Goal: Navigation & Orientation: Find specific page/section

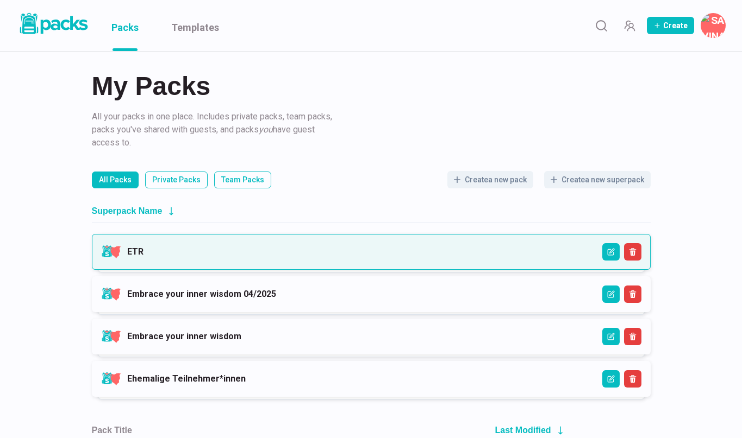
click at [143, 247] on link "ETR" at bounding box center [135, 252] width 16 height 10
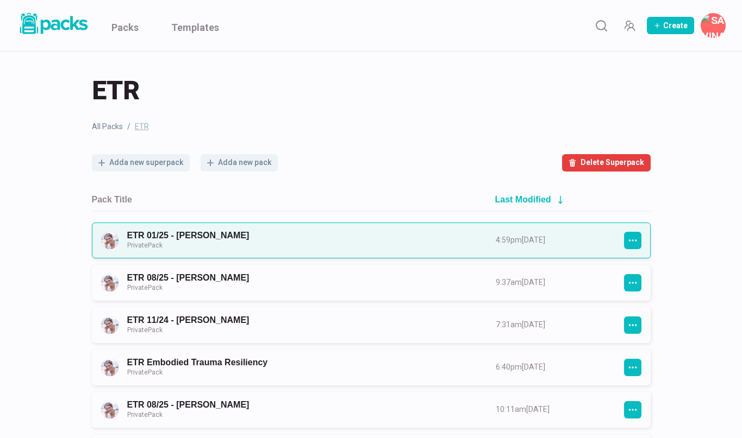
click at [468, 243] on link "ETR 01/25 - [PERSON_NAME] Private Pack" at bounding box center [301, 240] width 349 height 20
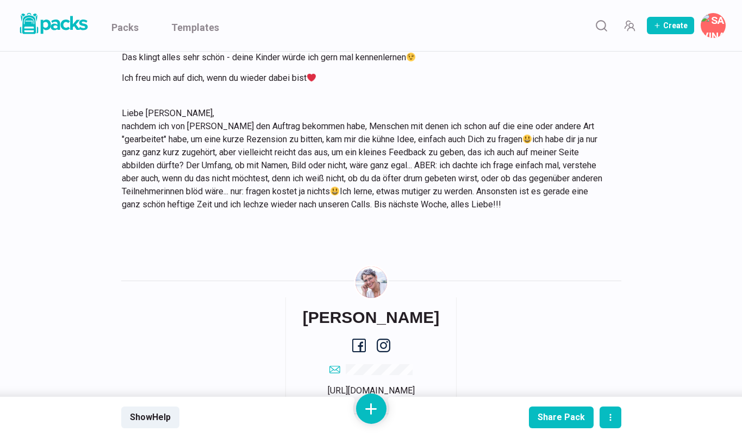
scroll to position [9091, 0]
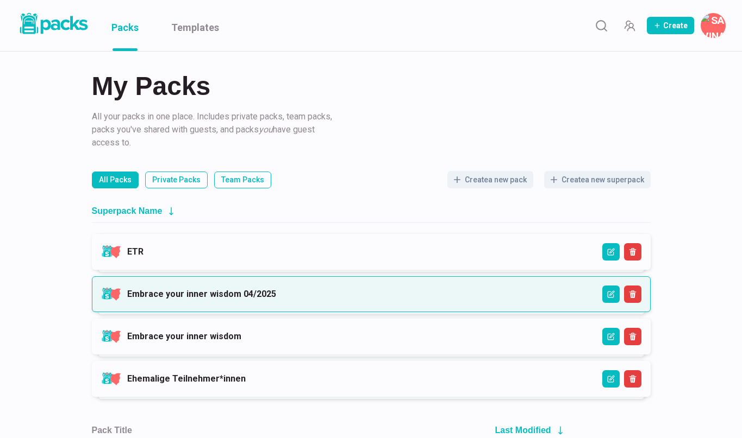
click at [242, 290] on link "Embrace your inner wisdom 04/2025" at bounding box center [201, 294] width 149 height 10
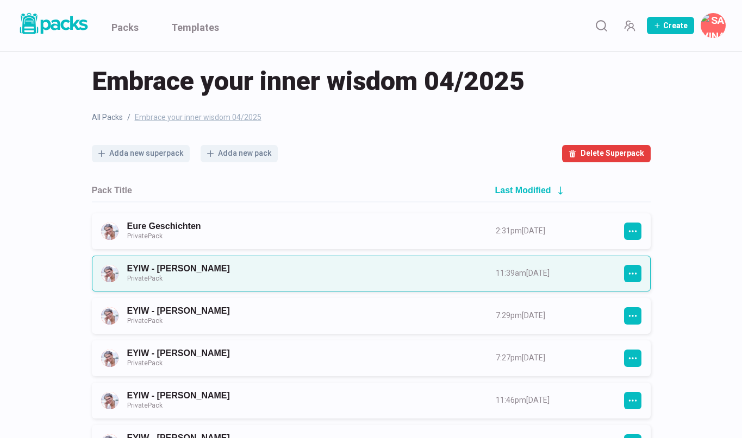
scroll to position [14, 0]
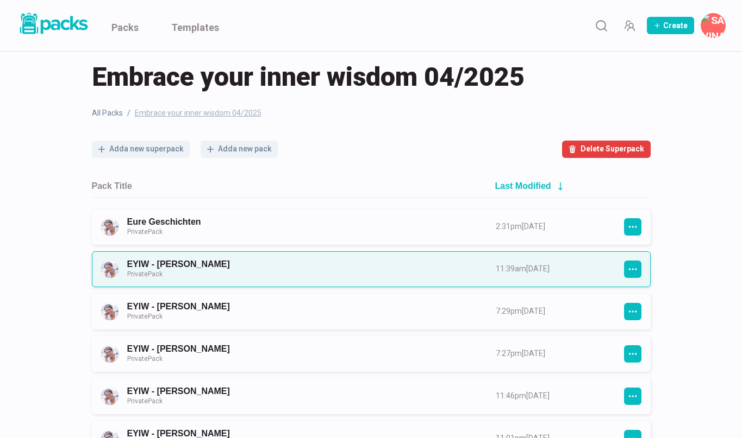
click at [273, 275] on link "EYIW - [PERSON_NAME] Private Pack" at bounding box center [301, 269] width 349 height 20
